Goal: Task Accomplishment & Management: Use online tool/utility

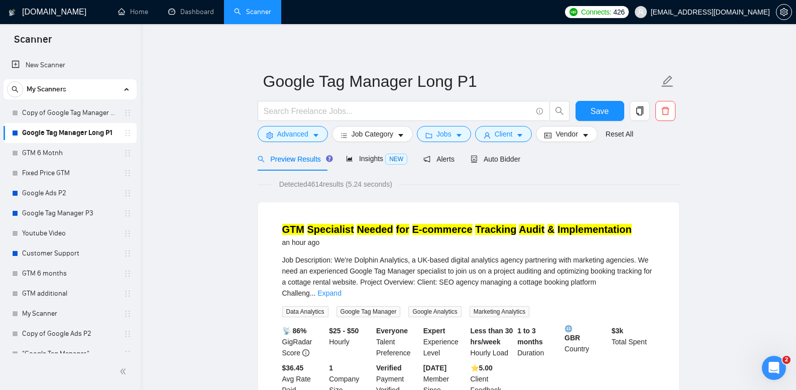
click at [375, 231] on mark "Needed" at bounding box center [375, 229] width 36 height 11
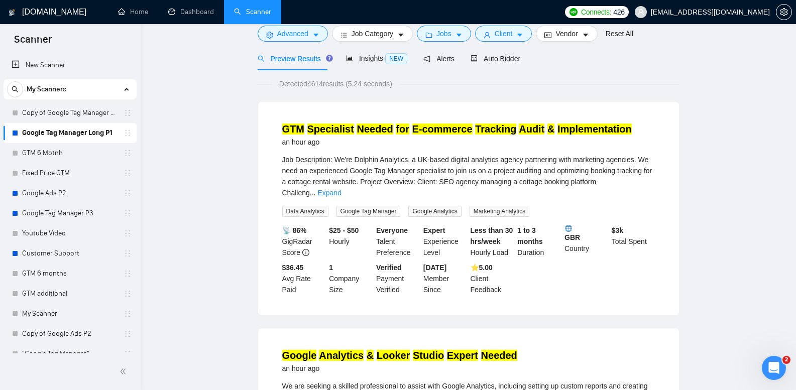
scroll to position [151, 0]
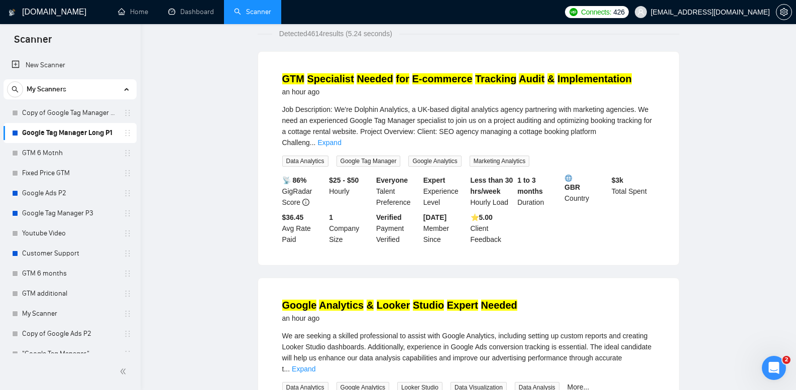
click at [337, 300] on mark "Analytics" at bounding box center [341, 305] width 45 height 11
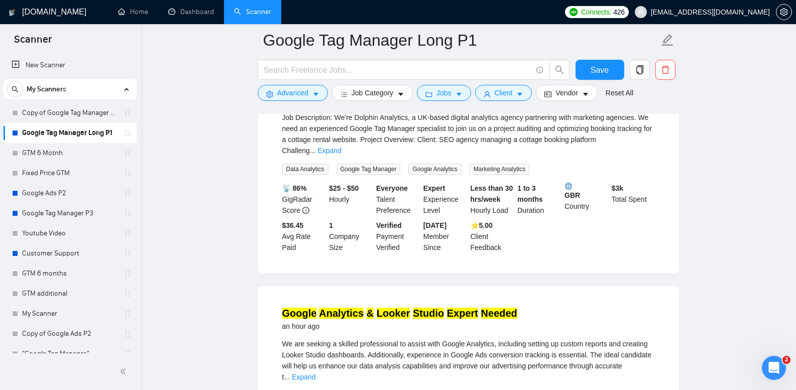
scroll to position [69, 0]
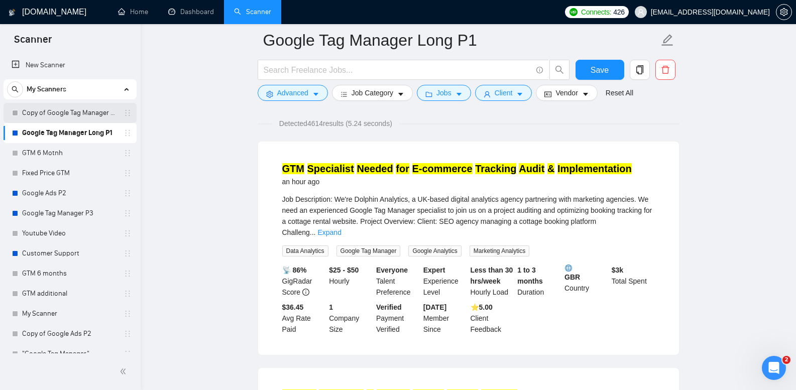
click at [84, 116] on link "Copy of Google Tag Manager Long P1" at bounding box center [69, 113] width 95 height 20
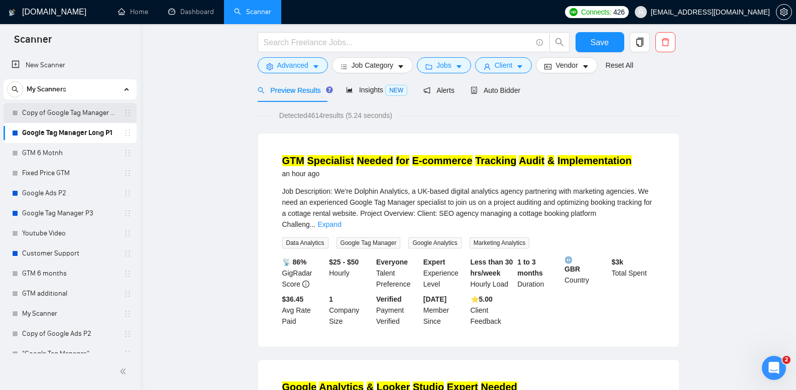
click at [84, 115] on link "Copy of Google Tag Manager Long P1" at bounding box center [69, 113] width 95 height 20
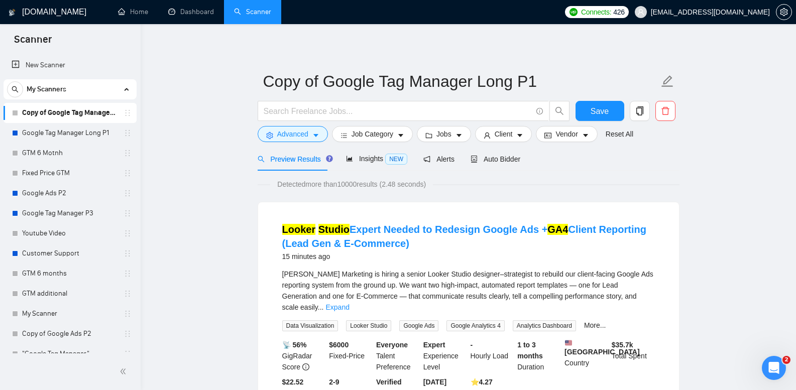
click at [395, 255] on div "15 minutes ago" at bounding box center [468, 257] width 373 height 12
click at [391, 245] on link "Looker Studio Expert Needed to Redesign Google Ads + GA4 Client Reporting (Lead…" at bounding box center [464, 236] width 364 height 25
click at [83, 131] on link "Google Tag Manager Long P1" at bounding box center [69, 133] width 95 height 20
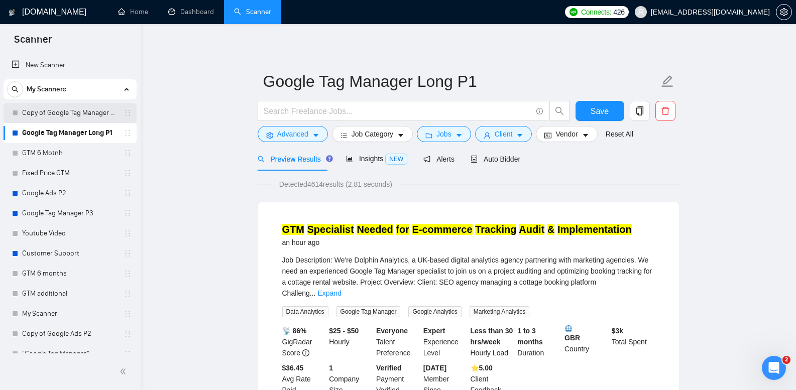
click at [89, 119] on link "Copy of Google Tag Manager Long P1" at bounding box center [69, 113] width 95 height 20
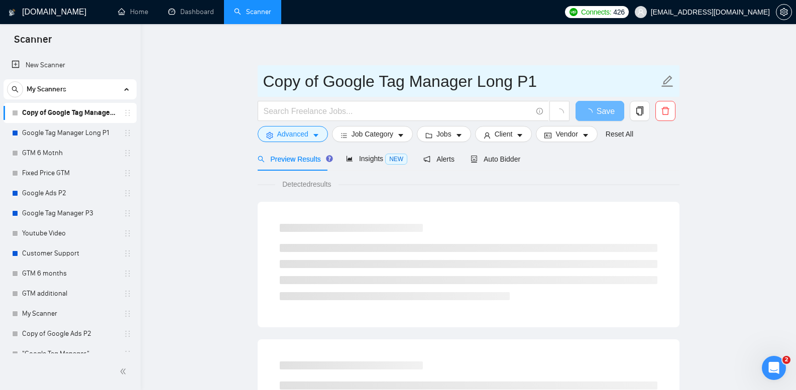
click at [270, 75] on input "Copy of Google Tag Manager Long P1" at bounding box center [461, 81] width 396 height 25
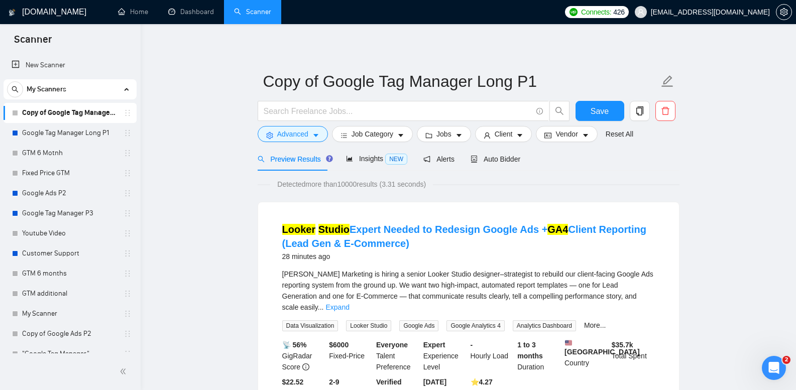
click at [69, 133] on link "Google Tag Manager Long P1" at bounding box center [69, 133] width 95 height 20
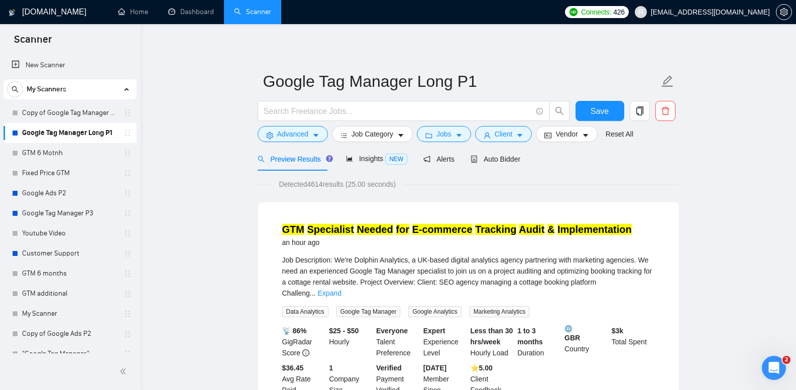
click at [77, 114] on link "Copy of Google Tag Manager Long P1" at bounding box center [69, 113] width 95 height 20
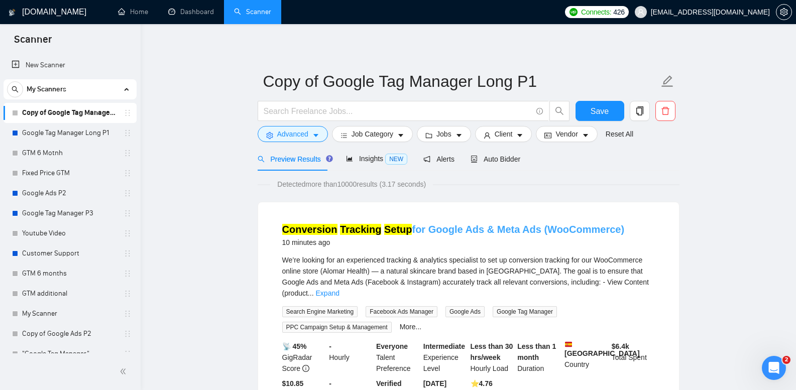
click at [414, 231] on link "Conversion Tracking Setup for Google Ads & Meta Ads (WooCommerce)" at bounding box center [453, 229] width 343 height 11
click at [84, 131] on link "Google Tag Manager Long P1" at bounding box center [69, 133] width 95 height 20
